Goal: Task Accomplishment & Management: Manage account settings

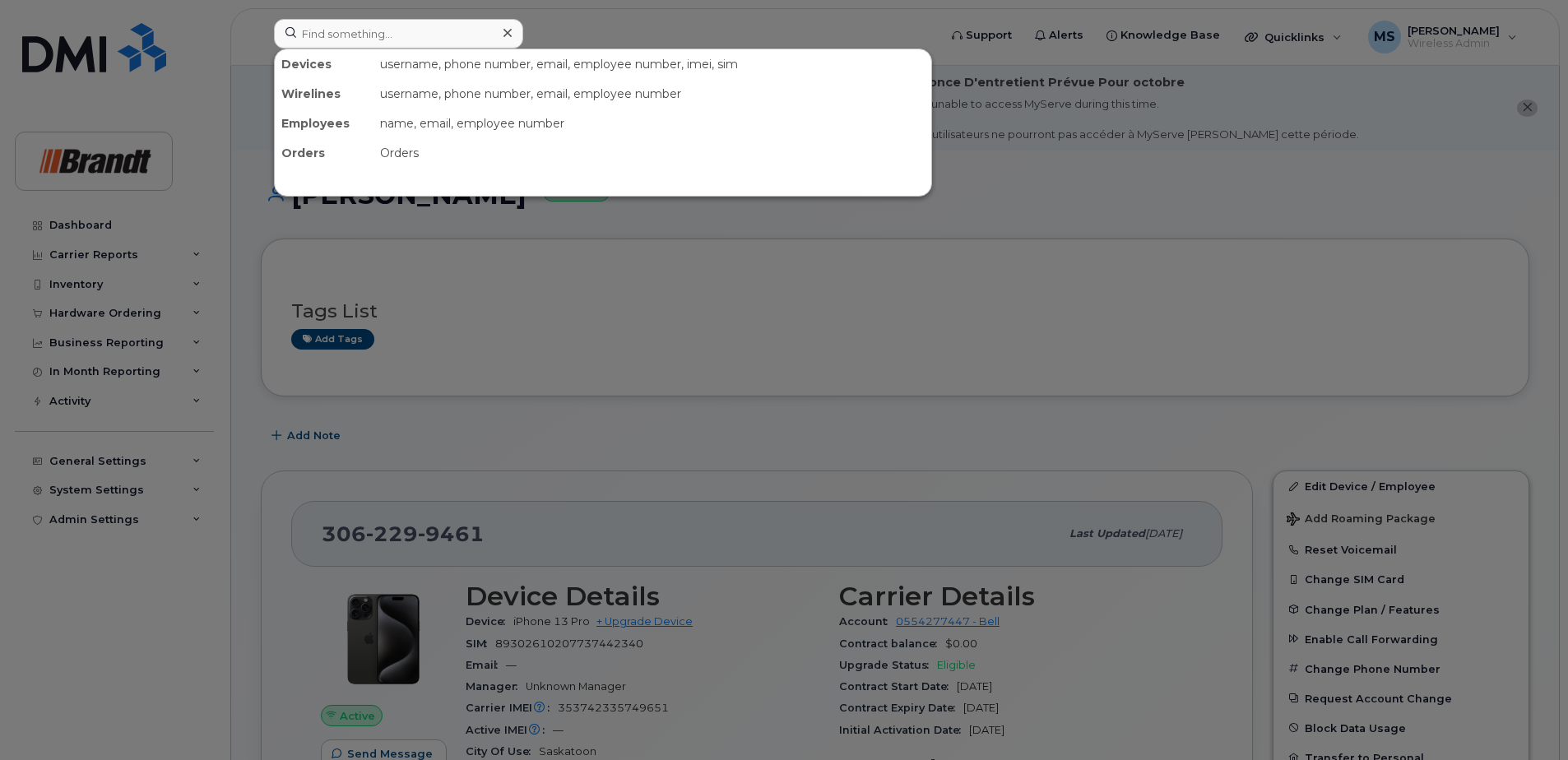
scroll to position [82, 0]
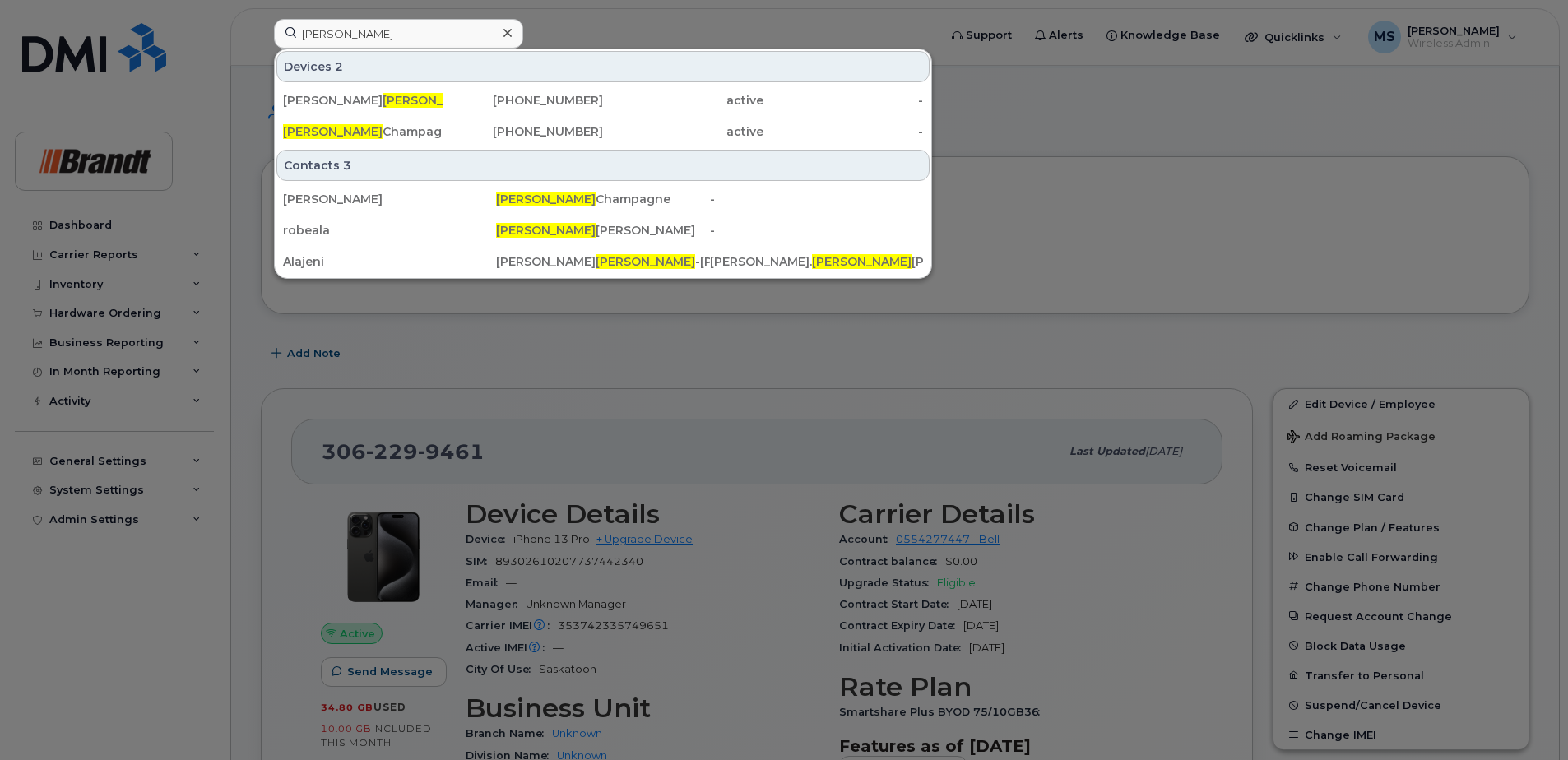
drag, startPoint x: 335, startPoint y: 24, endPoint x: 221, endPoint y: 42, distance: 115.4
click at [261, 42] on div "alain Devices 2 Nicolas Alain -jeanson 819-616-3461 active - Alain Champagne 70…" at bounding box center [600, 37] width 679 height 36
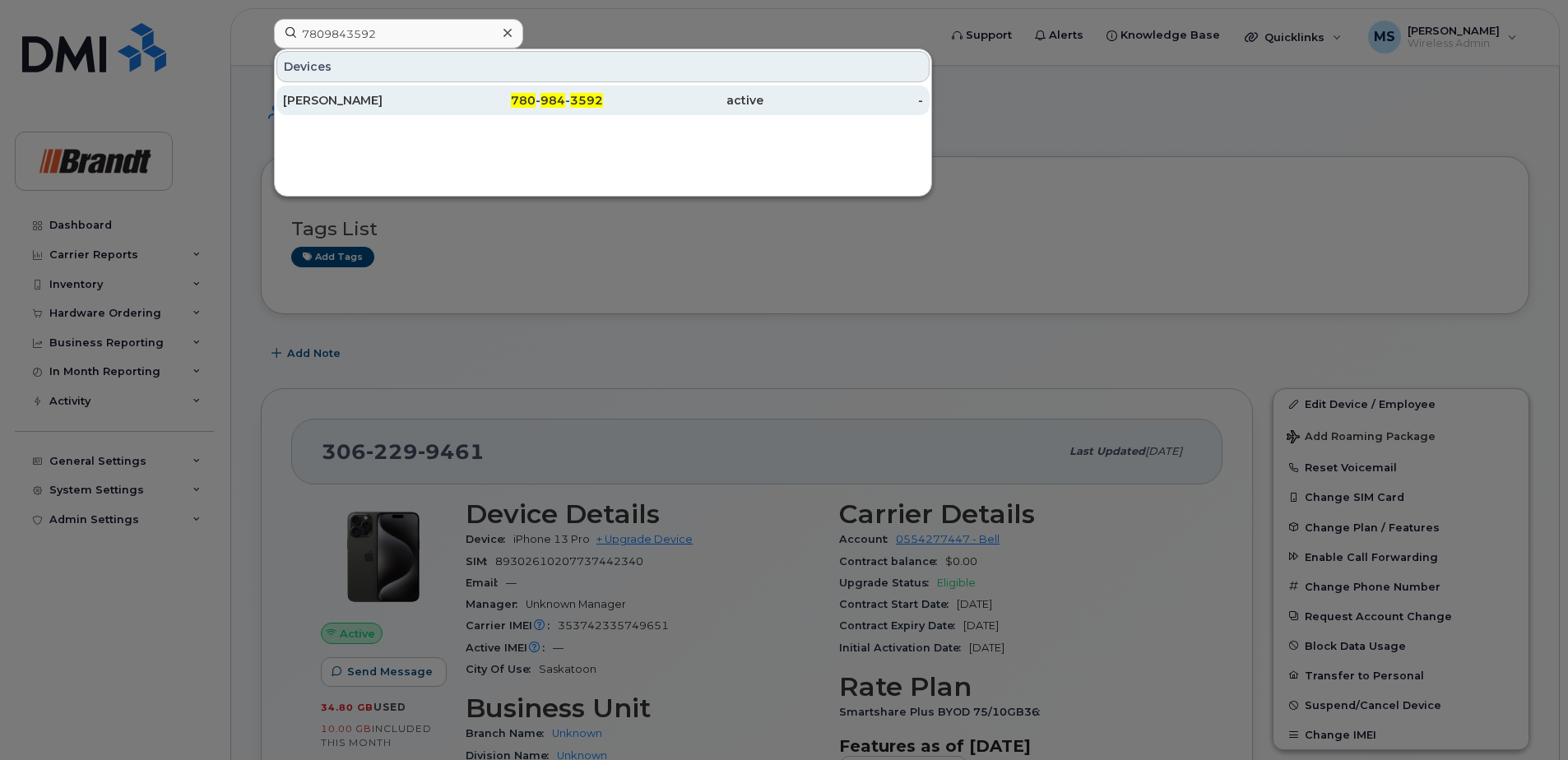
type input "7809843592"
click at [573, 113] on div "780 - 984 - 3592" at bounding box center [523, 100] width 161 height 29
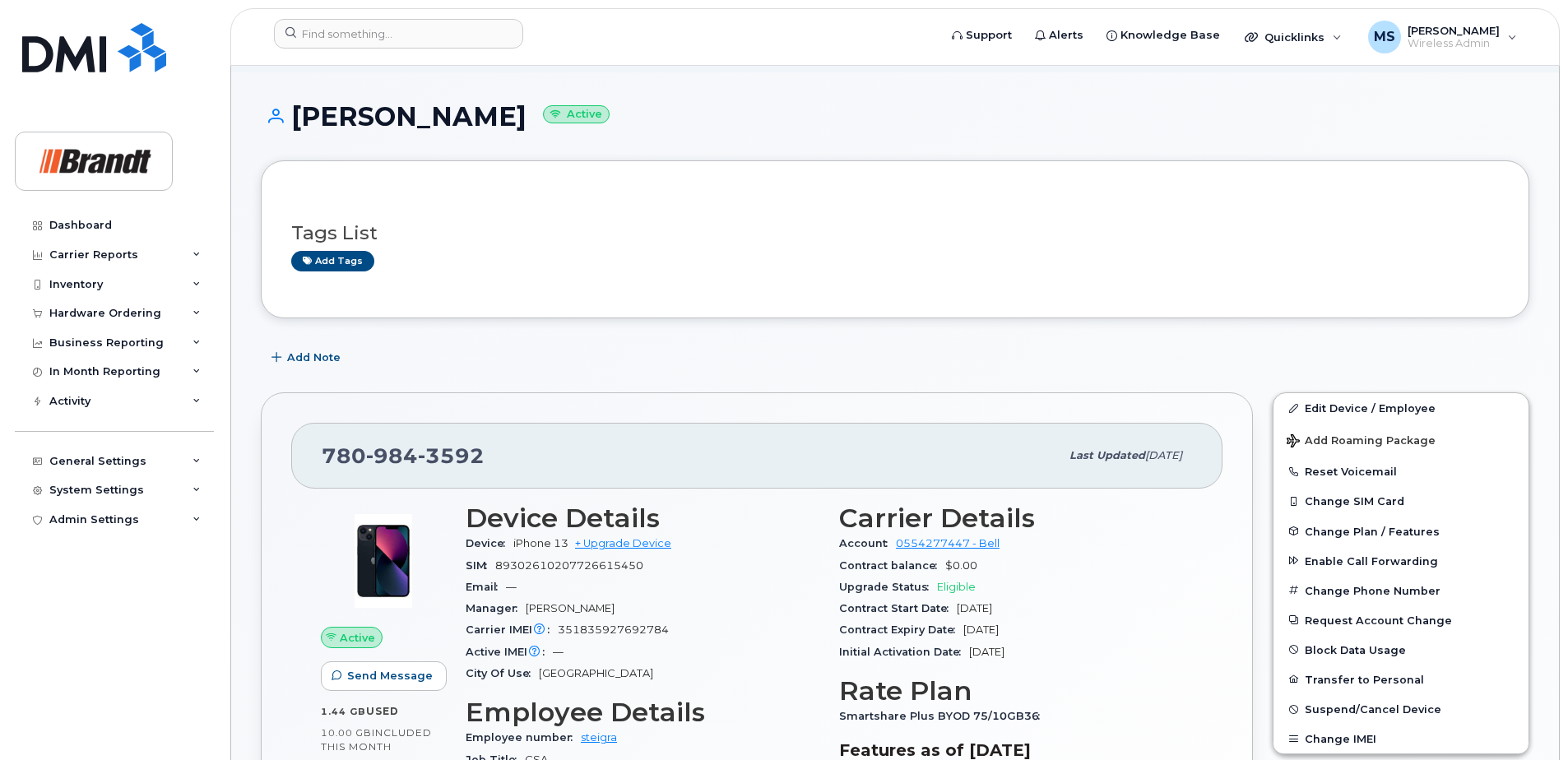
scroll to position [165, 0]
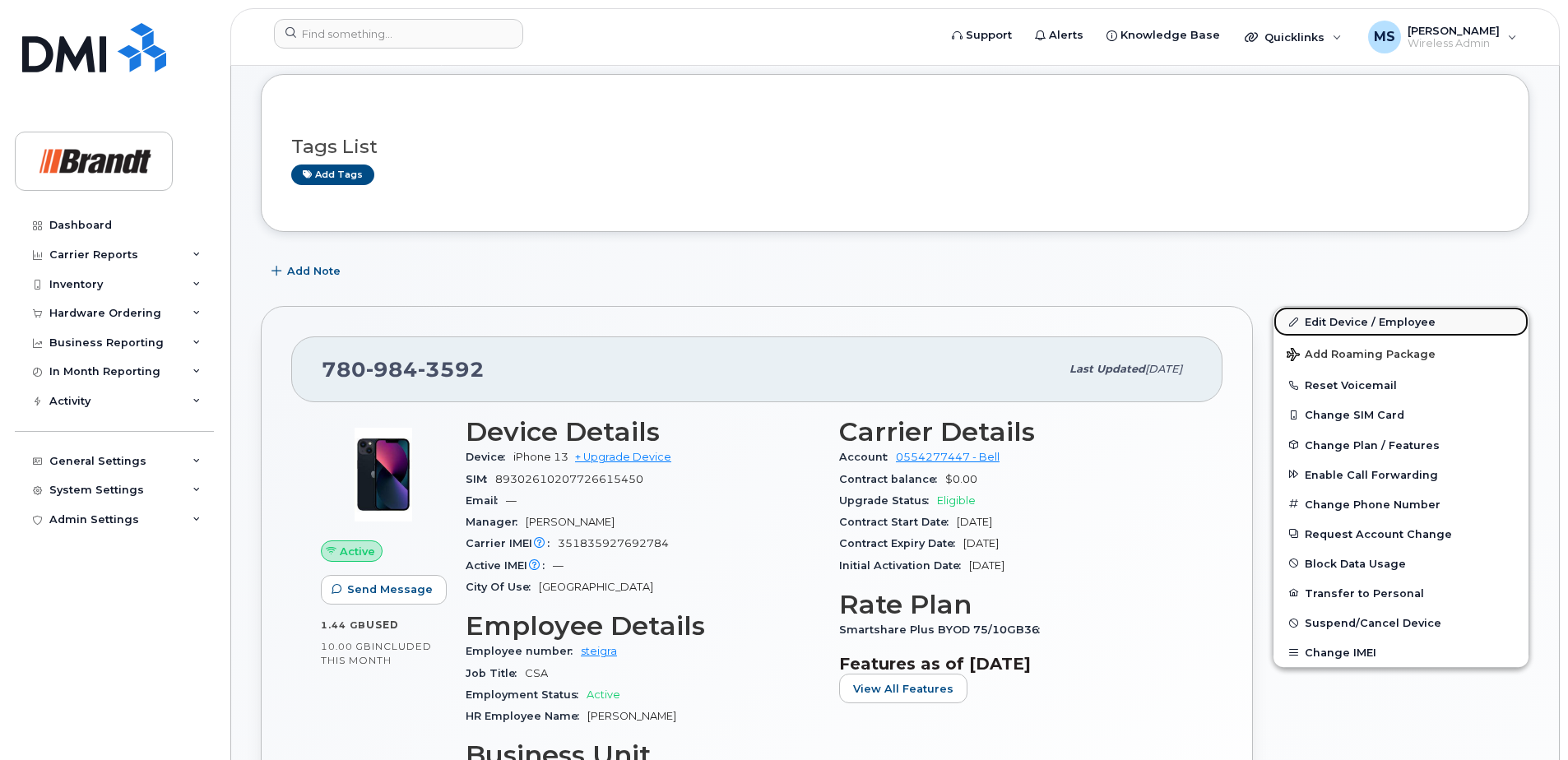
click at [1388, 327] on link "Edit Device / Employee" at bounding box center [1401, 321] width 255 height 29
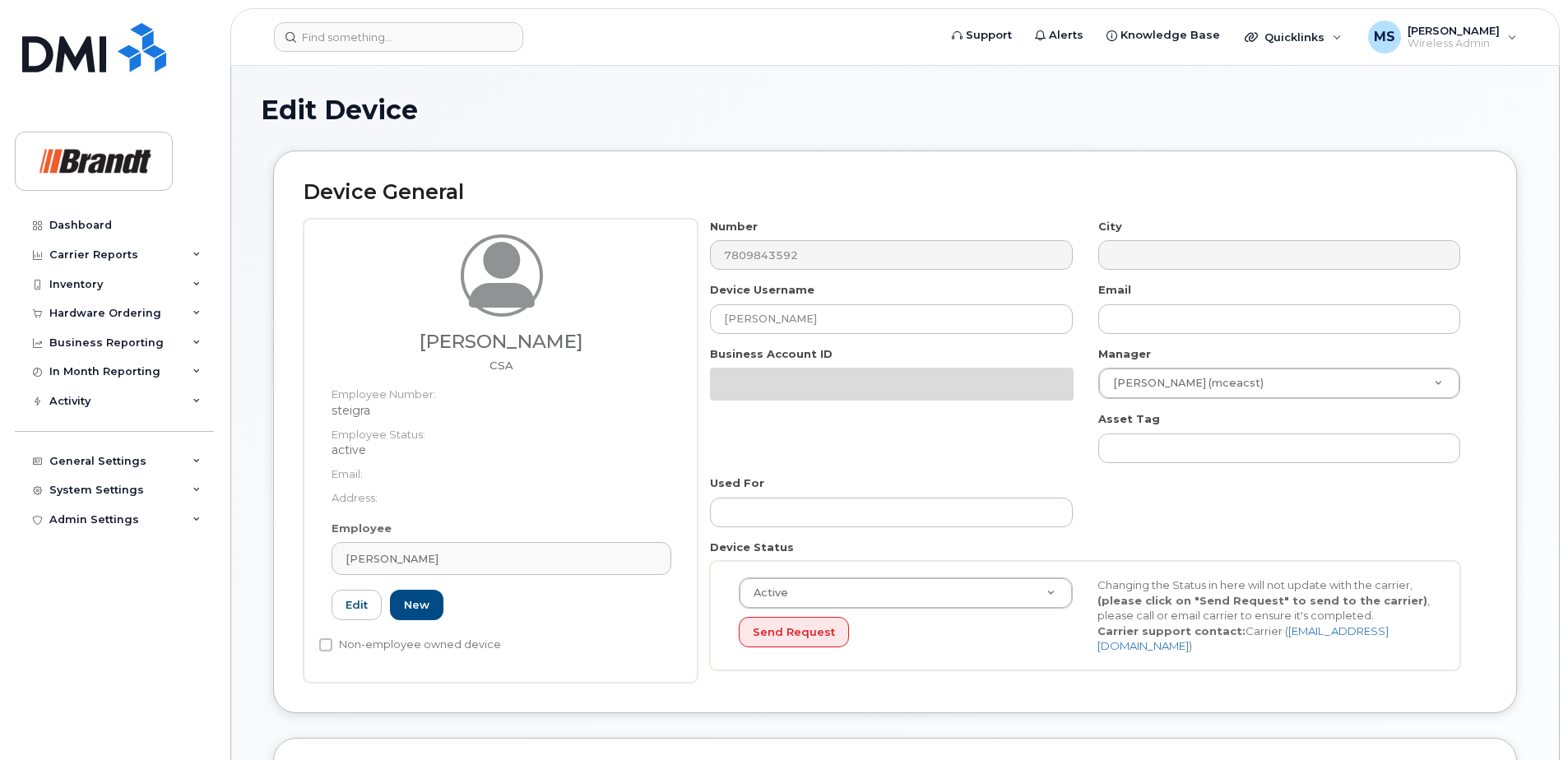
select select "34499222"
select select "34499244"
select select "35155016"
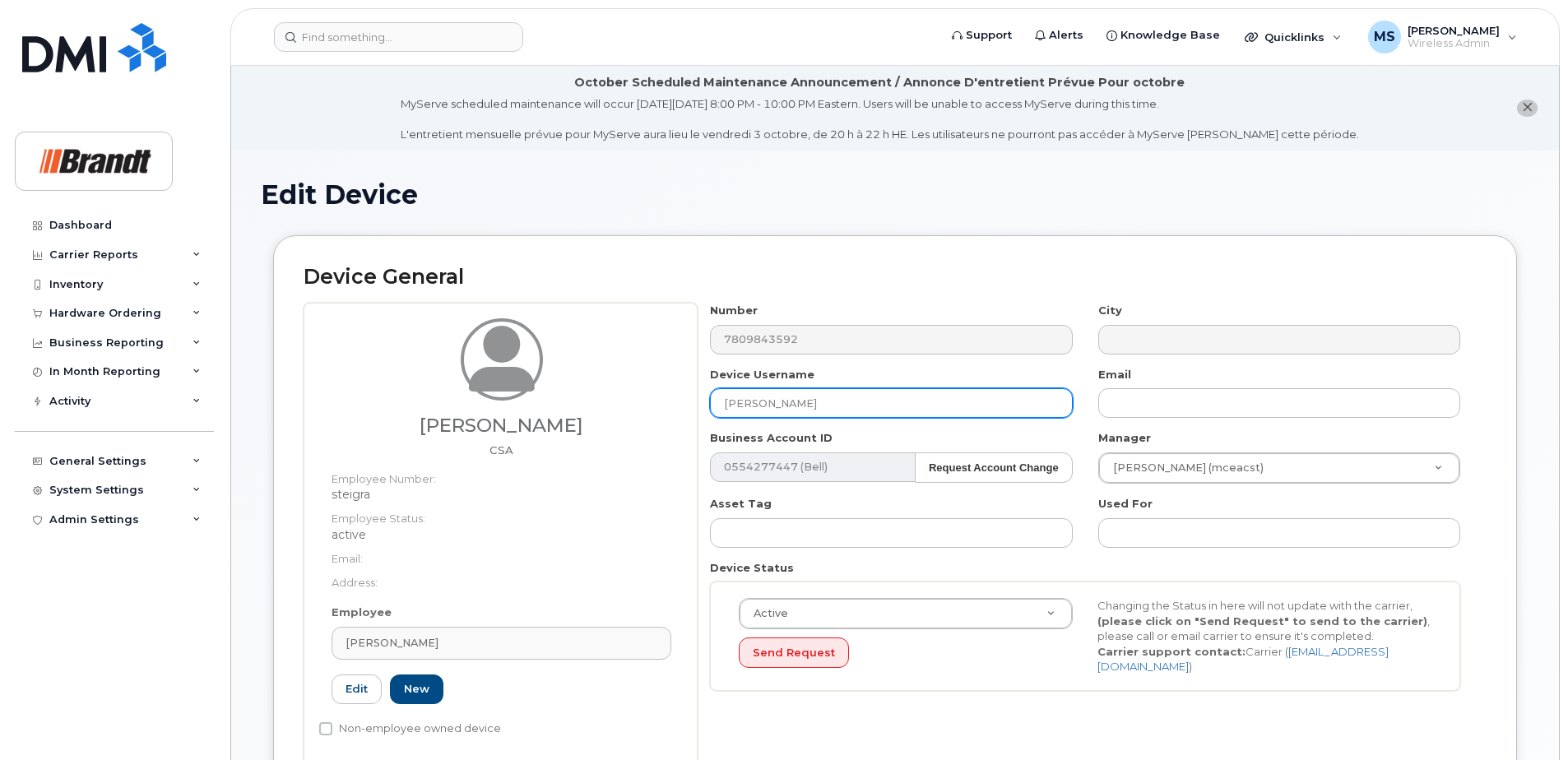
drag, startPoint x: 792, startPoint y: 404, endPoint x: 515, endPoint y: 409, distance: 277.0
click at [496, 412] on div "Grant Steil CSA Employee Number: steigra Employee Status: active Email: Address…" at bounding box center [895, 535] width 1183 height 464
type input "Spare CSA Nisku"
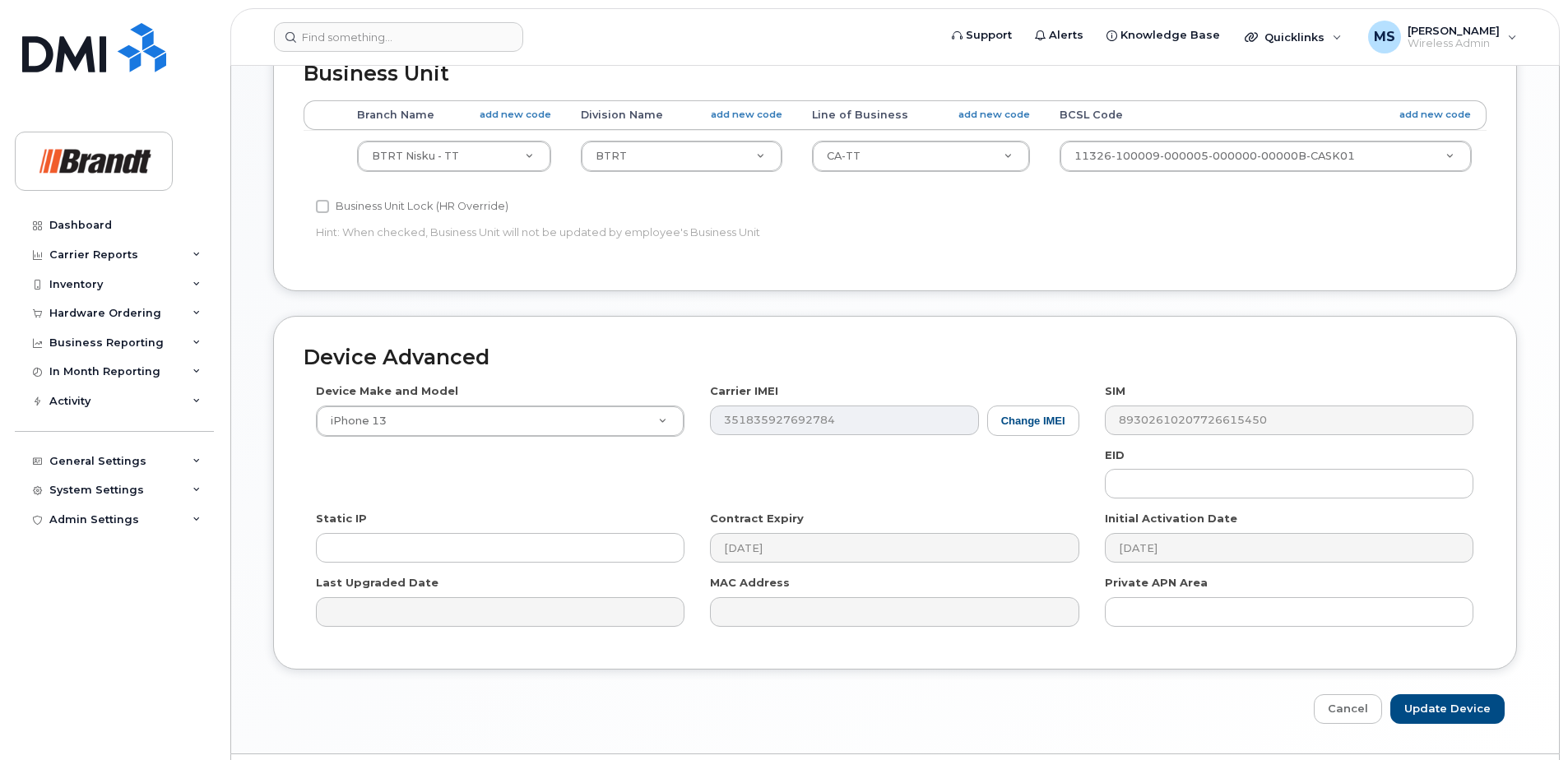
scroll to position [836, 0]
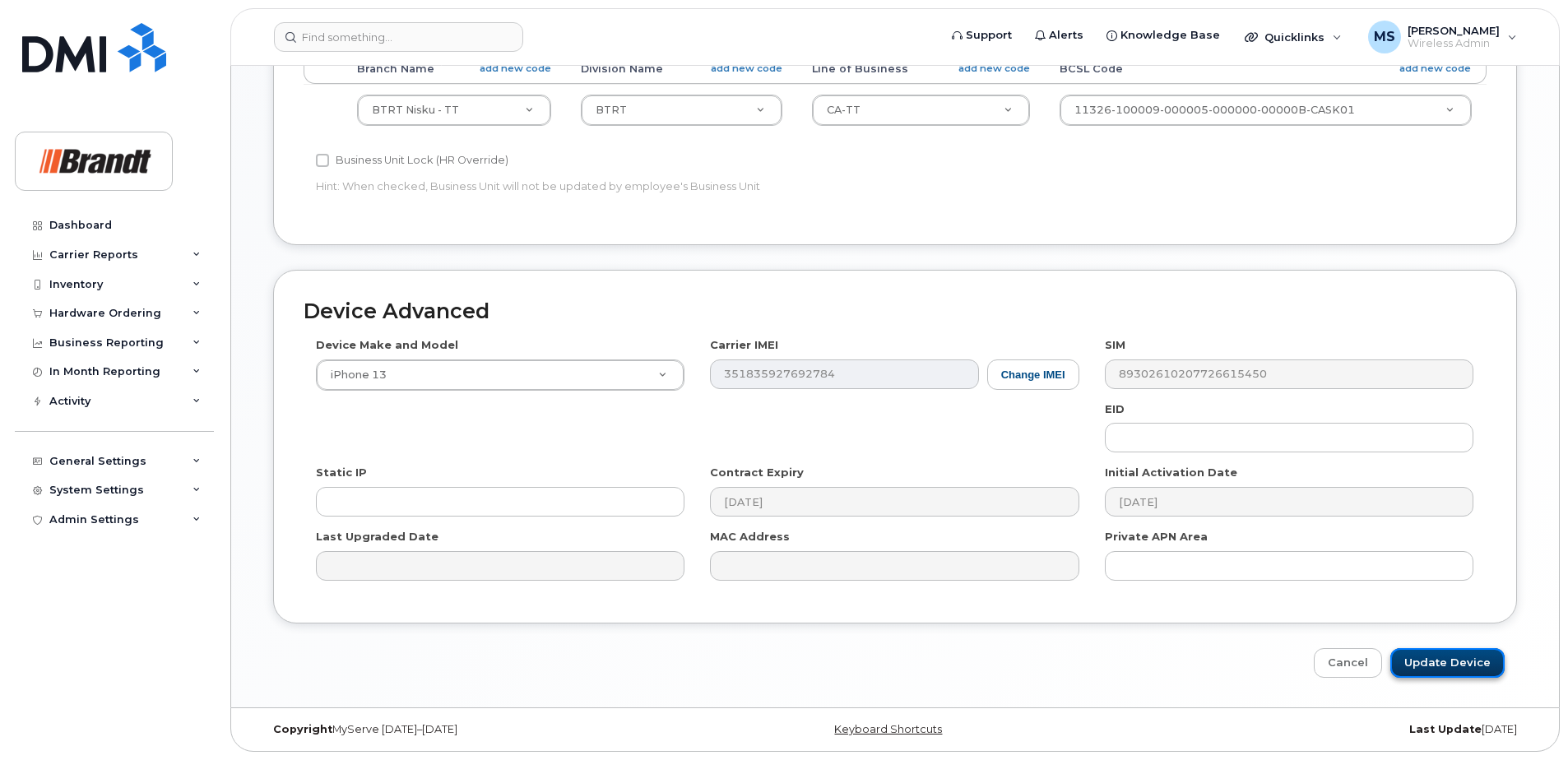
click at [1428, 658] on input "Update Device" at bounding box center [1448, 663] width 114 height 30
type input "Saving..."
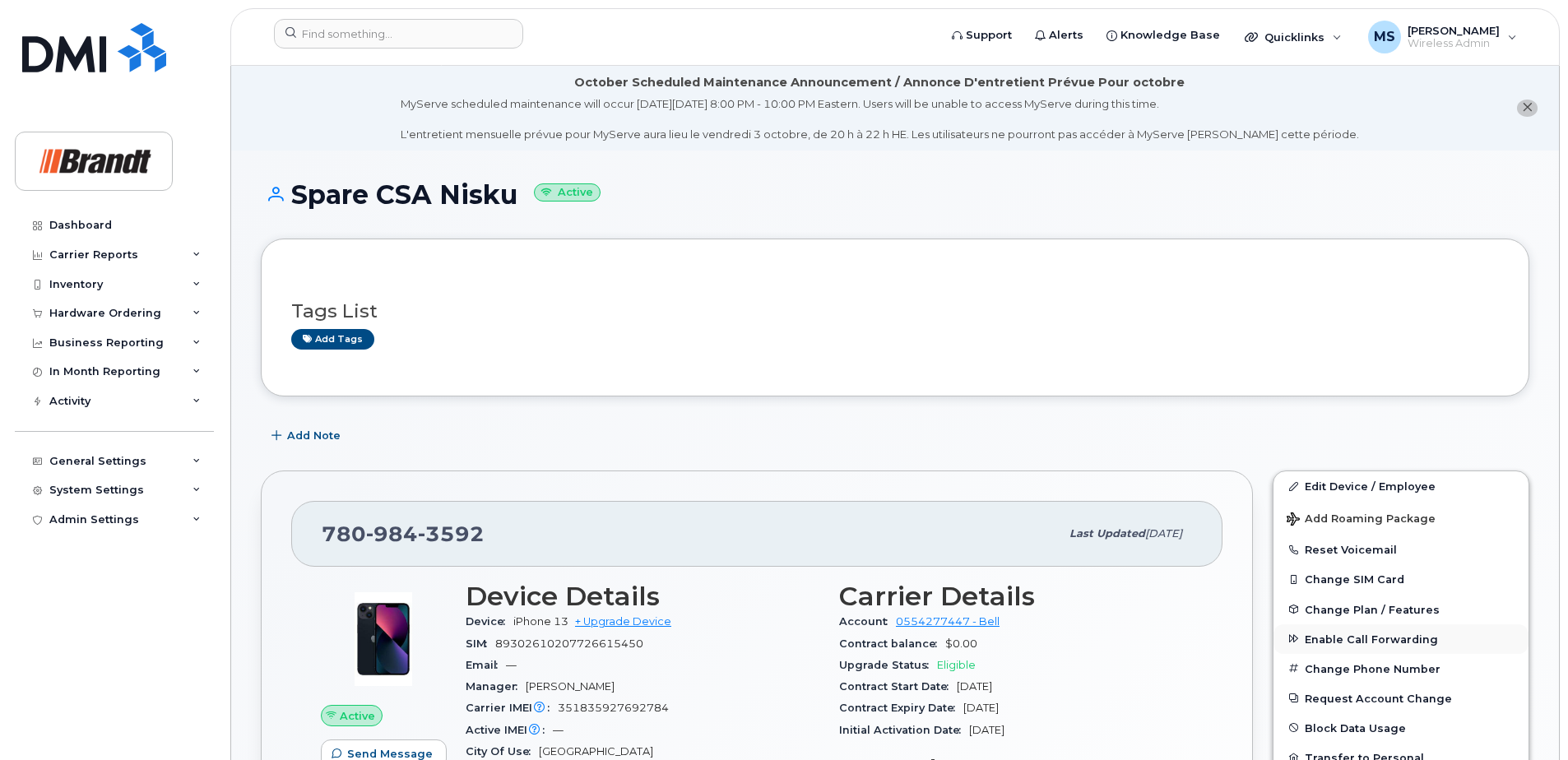
click at [1336, 637] on span "Enable Call Forwarding" at bounding box center [1371, 639] width 134 height 13
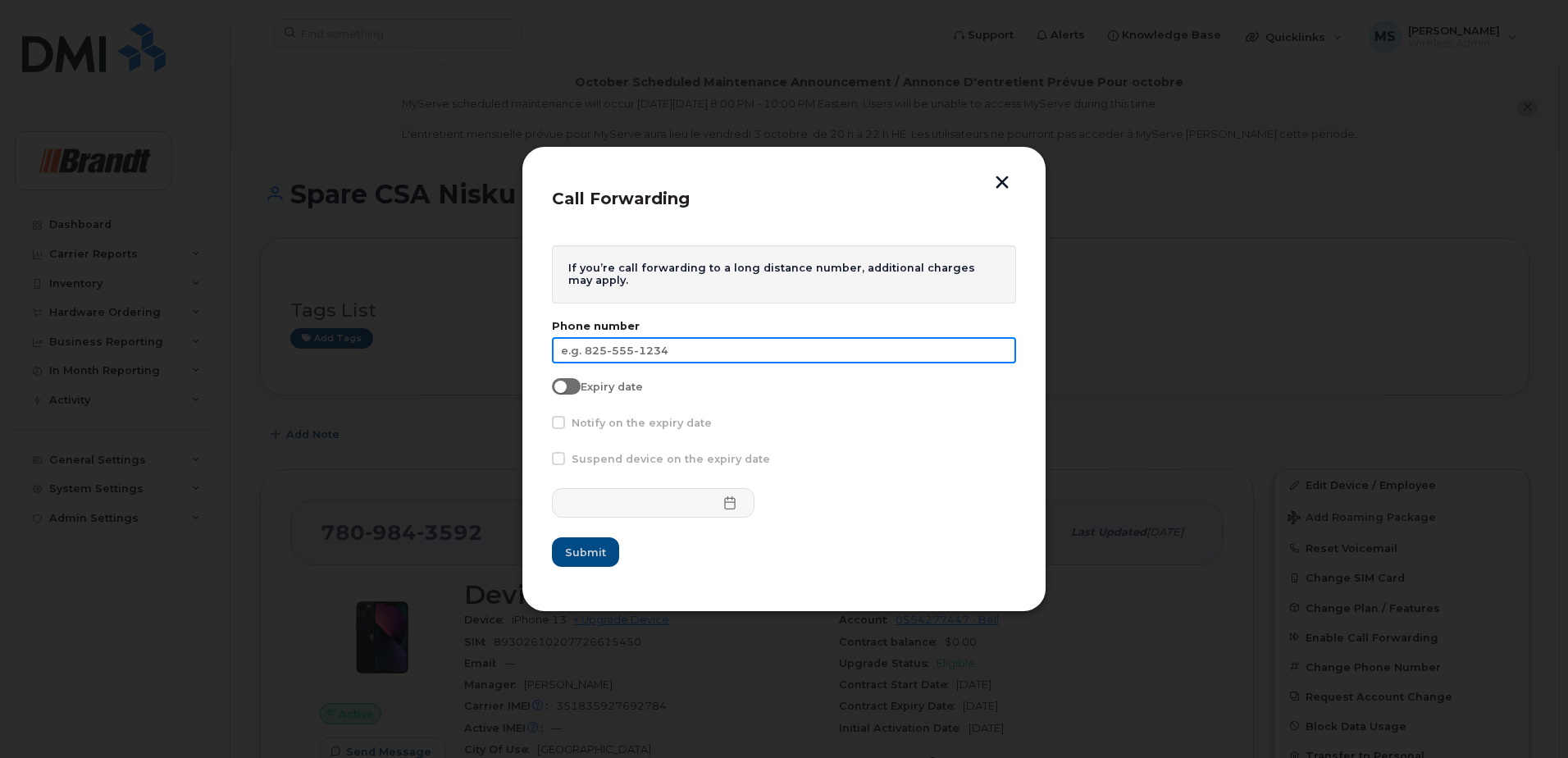
click at [758, 355] on input "text" at bounding box center [784, 350] width 464 height 26
type input "780-203-5618"
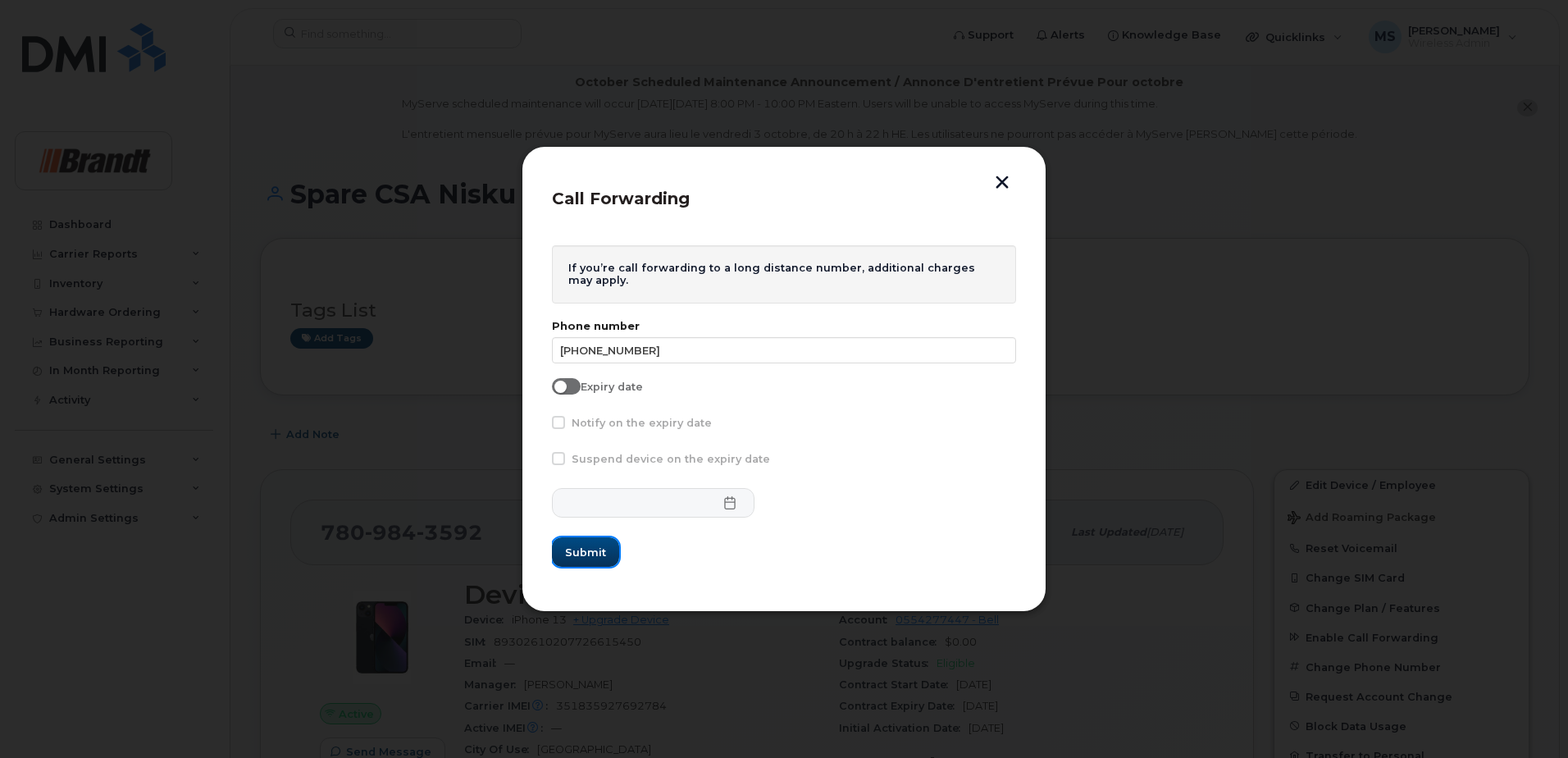
drag, startPoint x: 614, startPoint y: 557, endPoint x: 613, endPoint y: 566, distance: 9.1
click at [613, 556] on button "Submit" at bounding box center [586, 552] width 67 height 29
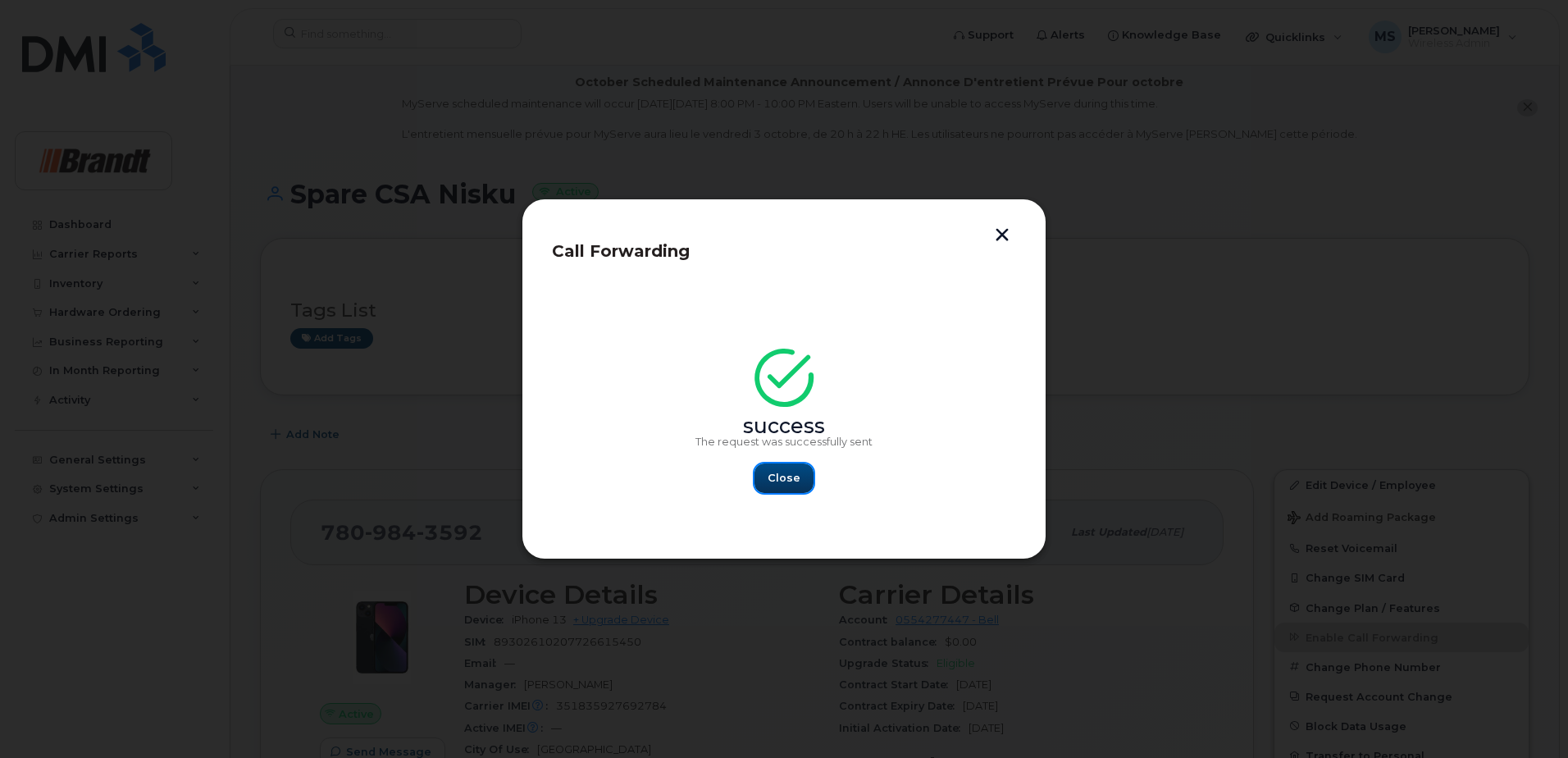
click at [789, 480] on span "Close" at bounding box center [784, 478] width 33 height 16
